Goal: Task Accomplishment & Management: Manage account settings

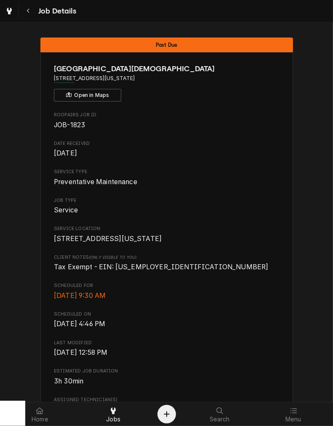
scroll to position [390, 0]
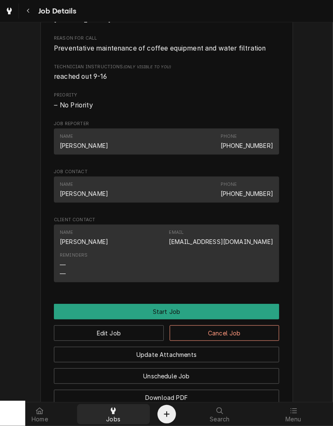
click at [132, 417] on div "Jobs" at bounding box center [114, 414] width 70 height 17
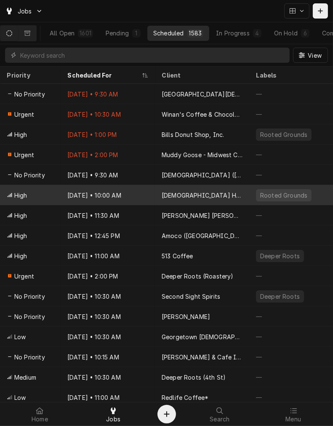
click at [196, 195] on div "[DEMOGRAPHIC_DATA] Health [PERSON_NAME]" at bounding box center [202, 195] width 81 height 9
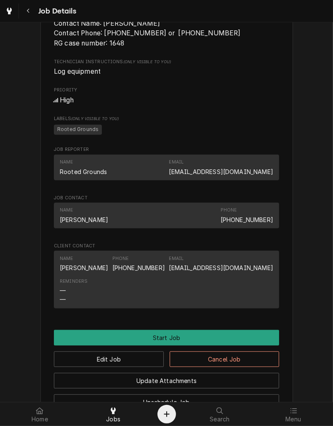
scroll to position [546, 0]
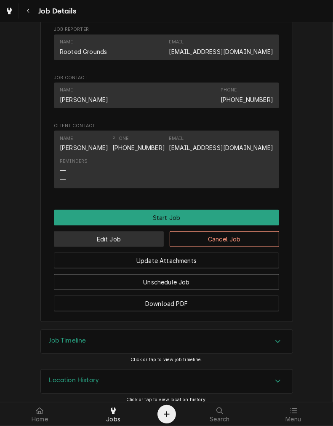
click at [142, 237] on button "Edit Job" at bounding box center [109, 239] width 110 height 16
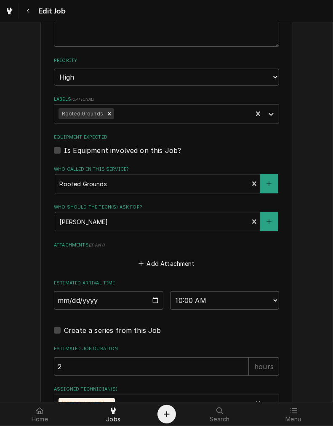
scroll to position [506, 0]
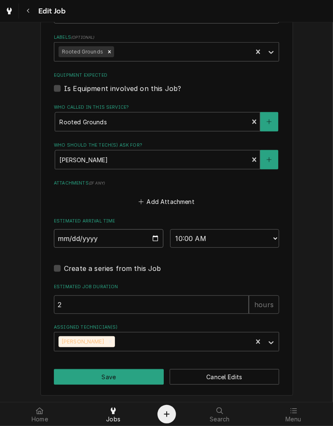
click at [152, 242] on input "2025-10-16" at bounding box center [109, 238] width 110 height 19
click at [153, 238] on input "2025-10-16" at bounding box center [109, 238] width 110 height 19
type textarea "x"
type input "2025-10-17"
click at [91, 374] on button "Save" at bounding box center [109, 377] width 110 height 16
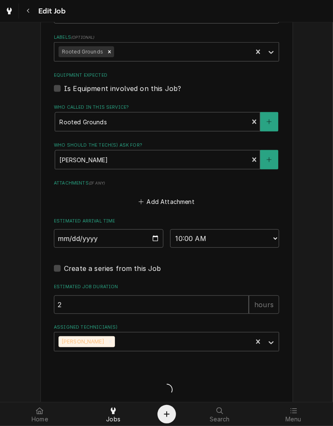
type textarea "x"
